Goal: Navigation & Orientation: Find specific page/section

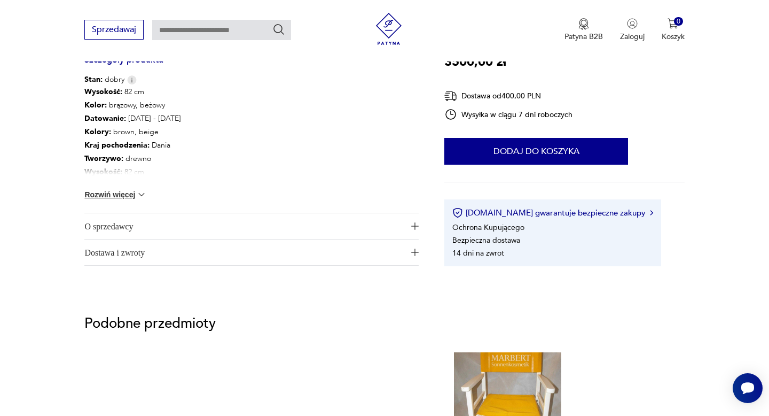
scroll to position [567, 0]
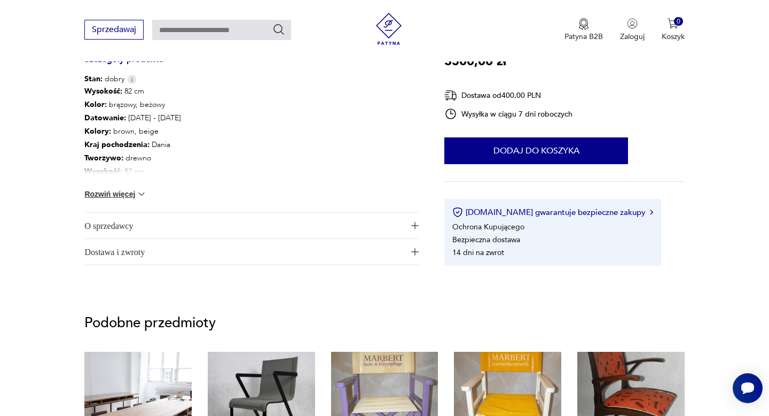
click at [136, 227] on span "O sprzedawcy" at bounding box center [243, 226] width 319 height 26
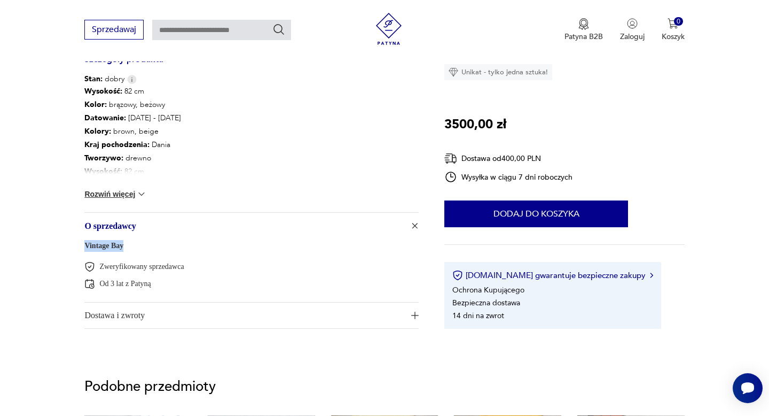
drag, startPoint x: 129, startPoint y: 244, endPoint x: 80, endPoint y: 245, distance: 49.7
copy link "Vintage Bay"
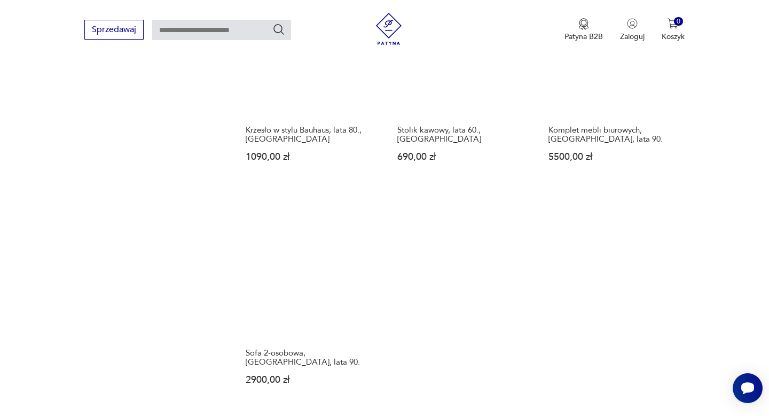
scroll to position [1480, 0]
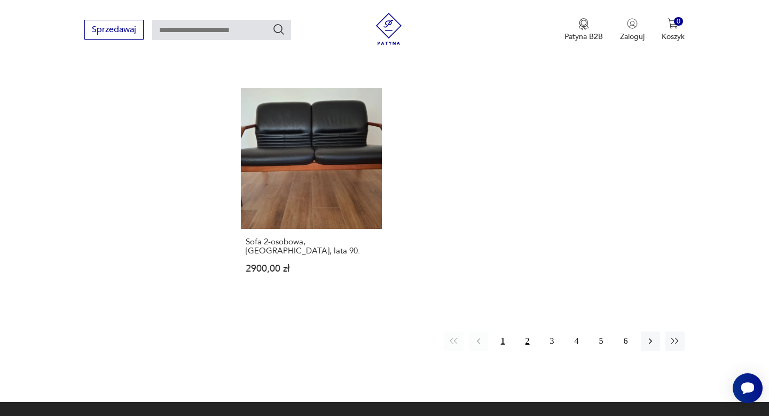
click at [524, 331] on button "2" at bounding box center [527, 340] width 19 height 19
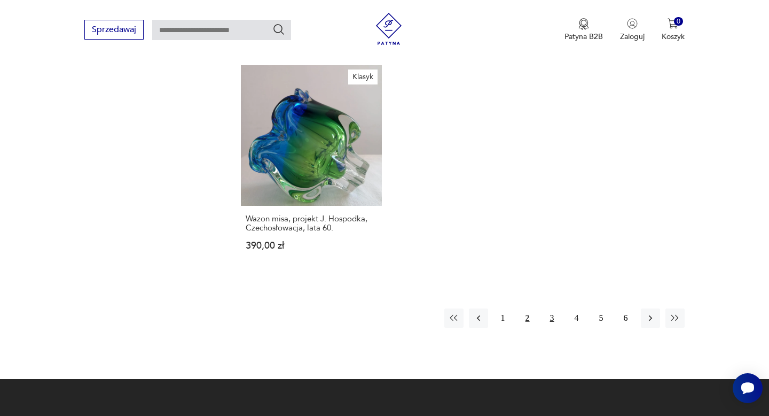
click at [555, 308] on button "3" at bounding box center [552, 317] width 19 height 19
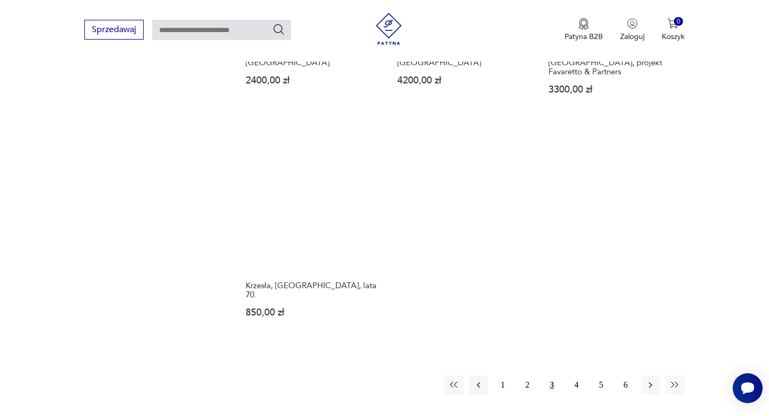
scroll to position [1488, 0]
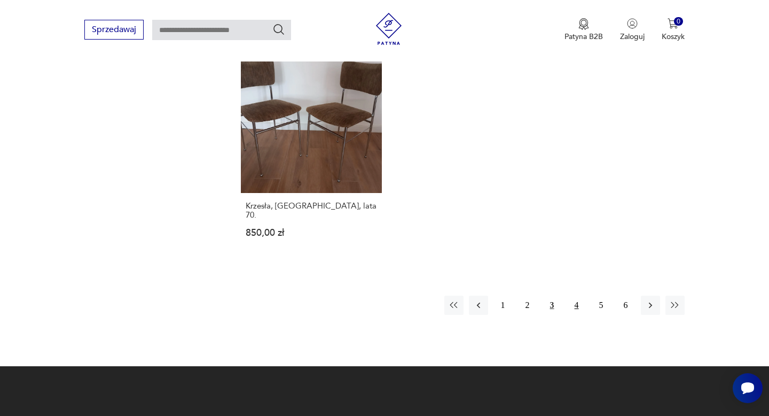
click at [578, 295] on button "4" at bounding box center [576, 304] width 19 height 19
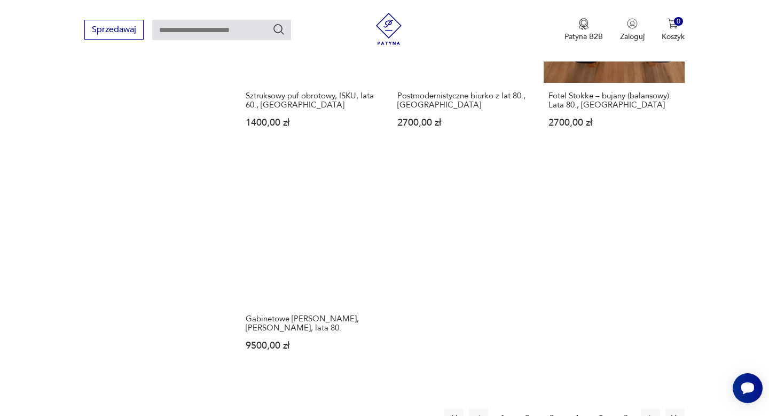
scroll to position [1406, 0]
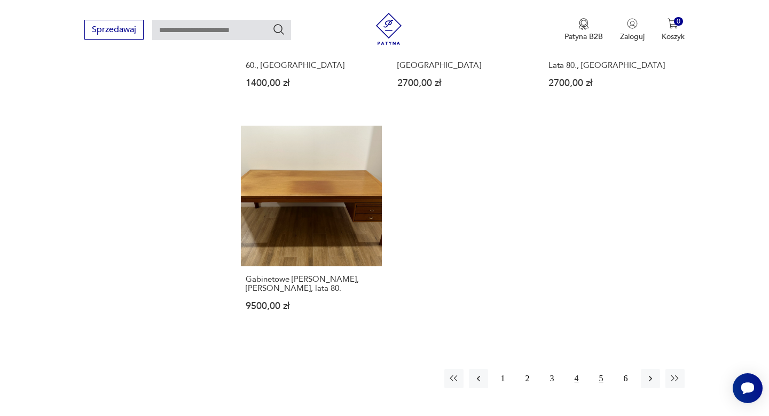
click at [600, 369] on button "5" at bounding box center [601, 378] width 19 height 19
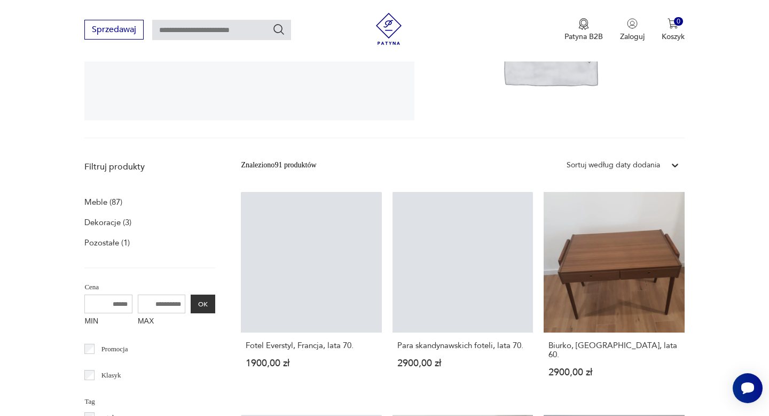
scroll to position [220, 0]
